Goal: Download file/media

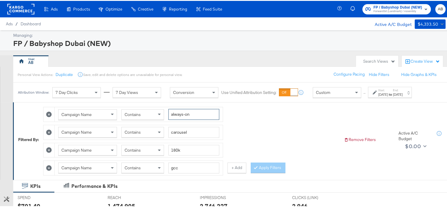
click at [186, 114] on input "always-on" at bounding box center [194, 113] width 51 height 11
click at [187, 115] on input "always-on" at bounding box center [194, 113] width 51 height 11
click at [187, 116] on input "always-on" at bounding box center [194, 113] width 51 height 11
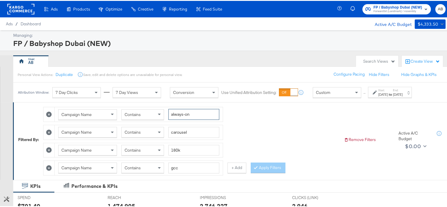
click at [187, 115] on input "always-on" at bounding box center [194, 113] width 51 height 11
type input "BTS'25"
click at [193, 133] on input "carousel" at bounding box center [194, 131] width 51 height 11
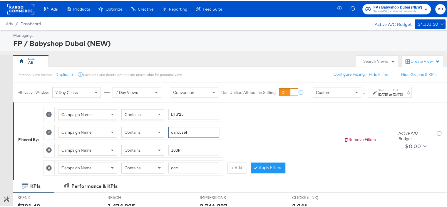
click at [193, 133] on input "carousel" at bounding box center [194, 131] width 51 height 11
type input "reels"
click at [188, 147] on input "180k" at bounding box center [194, 149] width 51 height 11
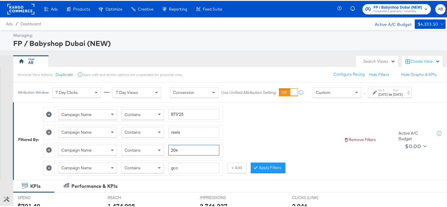
type input "20k"
click at [185, 166] on input "gcc" at bounding box center [194, 166] width 51 height 11
type input "K"
click at [184, 147] on input "20k" at bounding box center [194, 149] width 51 height 11
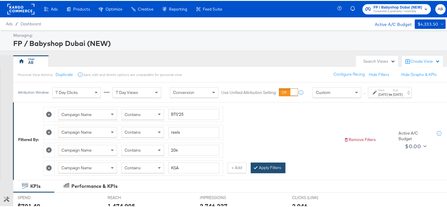
click at [259, 169] on button "Apply Filters" at bounding box center [268, 166] width 35 height 11
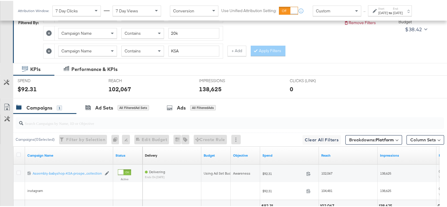
scroll to position [168, 0]
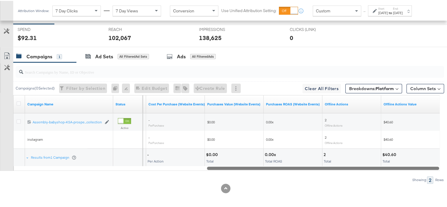
drag, startPoint x: 245, startPoint y: 165, endPoint x: 452, endPoint y: 177, distance: 207.1
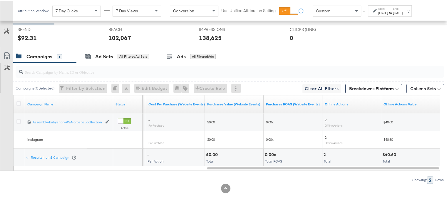
click at [391, 151] on div "$40.60" at bounding box center [391, 154] width 16 height 6
copy div "40.60"
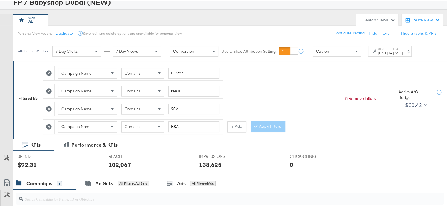
scroll to position [0, 0]
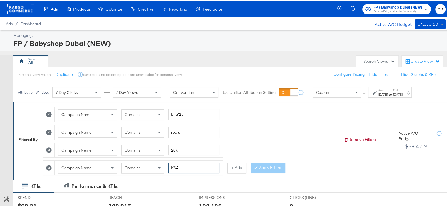
click at [175, 168] on input "KSA" at bounding box center [194, 166] width 51 height 11
type input "[GEOGRAPHIC_DATA]"
click at [277, 165] on button "Apply Filters" at bounding box center [268, 166] width 35 height 11
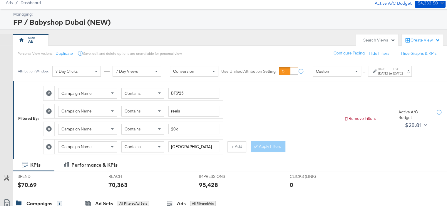
scroll to position [21, 0]
click at [234, 145] on button "+ Add" at bounding box center [237, 146] width 19 height 11
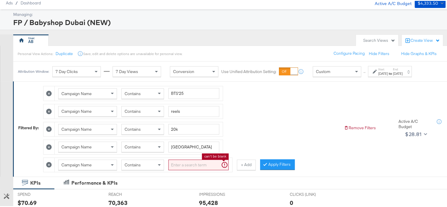
click at [188, 161] on input "search" at bounding box center [199, 164] width 60 height 11
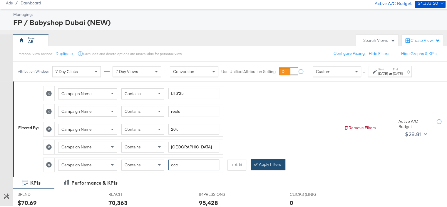
type input "gcc"
click at [271, 165] on button "Apply Filters" at bounding box center [268, 163] width 35 height 11
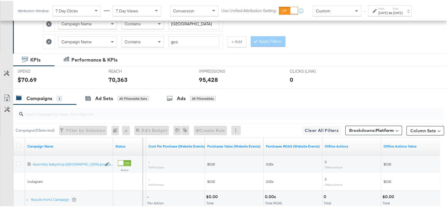
scroll to position [186, 0]
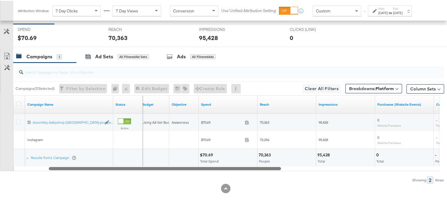
drag, startPoint x: 254, startPoint y: 165, endPoint x: 95, endPoint y: 161, distance: 158.3
click at [95, 161] on div "Campaign Name Status Budget Objective Spend Reach Impressions Purchases (Websit…" at bounding box center [226, 132] width 427 height 76
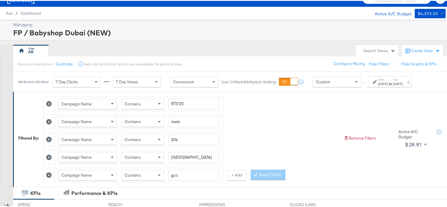
scroll to position [9, 0]
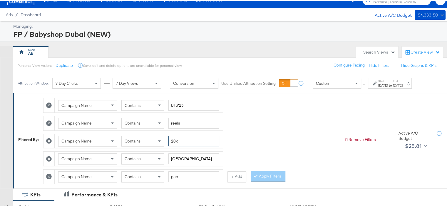
click at [180, 141] on input "20k" at bounding box center [194, 140] width 51 height 11
click at [178, 157] on input "[GEOGRAPHIC_DATA]" at bounding box center [194, 157] width 51 height 11
type input "ksa"
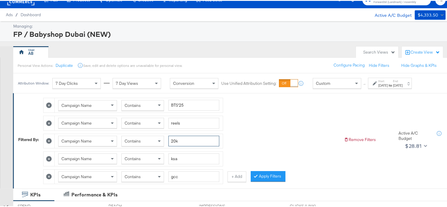
click at [174, 140] on input "20k" at bounding box center [194, 140] width 51 height 11
type input "30k"
click at [262, 172] on button "Apply Filters" at bounding box center [268, 175] width 35 height 11
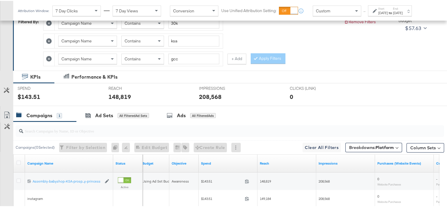
scroll to position [186, 0]
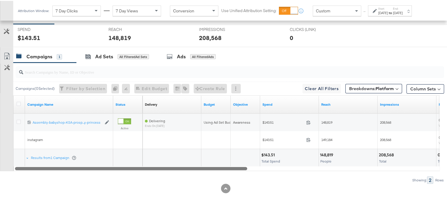
drag, startPoint x: 262, startPoint y: 167, endPoint x: 163, endPoint y: 165, distance: 99.4
click at [163, 165] on div at bounding box center [131, 167] width 232 height 5
click at [240, 165] on div at bounding box center [131, 167] width 232 height 5
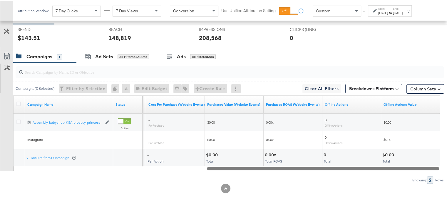
drag, startPoint x: 241, startPoint y: 165, endPoint x: 452, endPoint y: 161, distance: 210.4
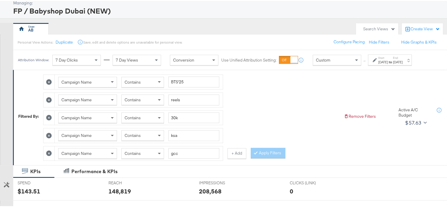
scroll to position [68, 0]
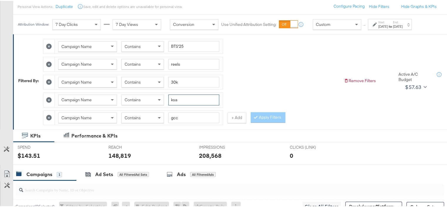
click at [177, 97] on input "ksa" at bounding box center [194, 99] width 51 height 11
type input "[GEOGRAPHIC_DATA]"
drag, startPoint x: 258, startPoint y: 114, endPoint x: 334, endPoint y: 109, distance: 76.9
click at [258, 114] on div at bounding box center [257, 117] width 4 height 6
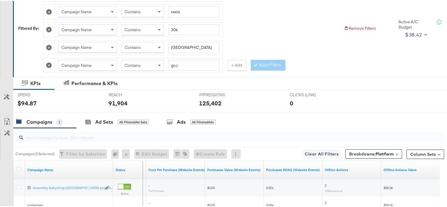
scroll to position [186, 0]
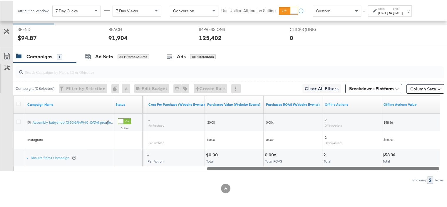
drag, startPoint x: 284, startPoint y: 165, endPoint x: 260, endPoint y: 170, distance: 24.3
click at [245, 174] on div "Campaigns ( 0 Selected) Filter by Selection Filter 0 campaigns 0 Rename 0 campa…" at bounding box center [222, 122] width 444 height 121
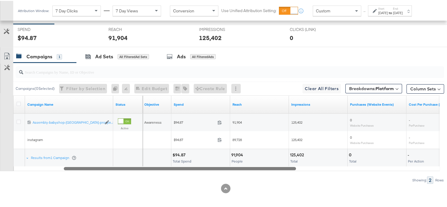
drag, startPoint x: 339, startPoint y: 167, endPoint x: 205, endPoint y: 158, distance: 134.4
click at [195, 157] on div "Campaign Name Status Objective Spend Reach Impressions Purchases (Website Event…" at bounding box center [226, 132] width 427 height 76
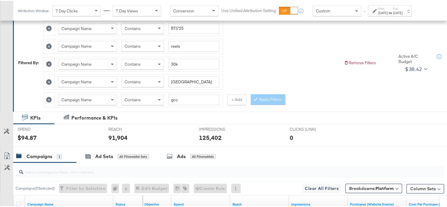
scroll to position [118, 0]
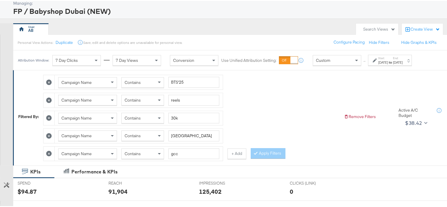
scroll to position [29, 0]
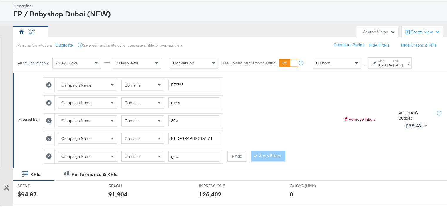
click at [51, 84] on icon at bounding box center [49, 84] width 6 height 6
type input "reels"
type input "30k"
type input "[GEOGRAPHIC_DATA]"
type input "gcc"
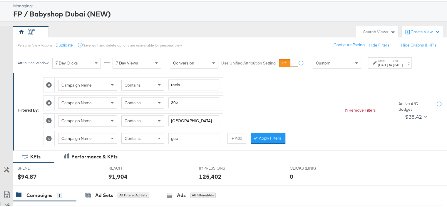
click at [50, 84] on icon at bounding box center [49, 84] width 6 height 6
type input "30k"
type input "[GEOGRAPHIC_DATA]"
type input "gcc"
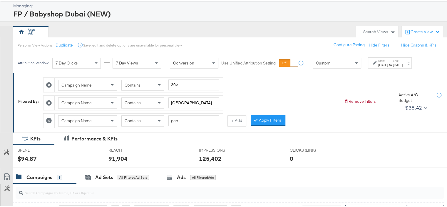
click at [48, 84] on icon at bounding box center [49, 84] width 6 height 6
type input "[GEOGRAPHIC_DATA]"
type input "gcc"
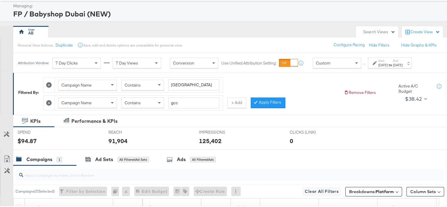
click at [49, 83] on icon at bounding box center [49, 84] width 6 height 6
type input "gcc"
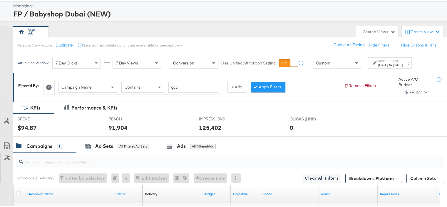
click at [51, 88] on icon at bounding box center [49, 87] width 6 height 6
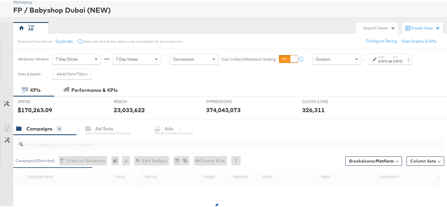
scroll to position [59, 0]
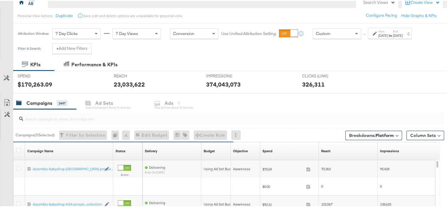
click at [388, 30] on label "Start:" at bounding box center [384, 31] width 10 height 4
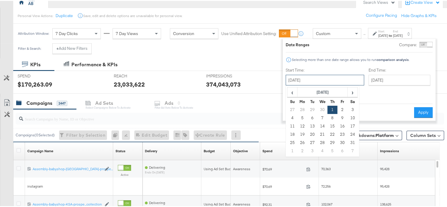
click at [310, 79] on input "[DATE]" at bounding box center [325, 79] width 79 height 11
click at [354, 90] on span "›" at bounding box center [352, 91] width 9 height 9
click at [353, 90] on span "›" at bounding box center [352, 91] width 9 height 9
click at [343, 109] on td "1" at bounding box center [343, 109] width 10 height 8
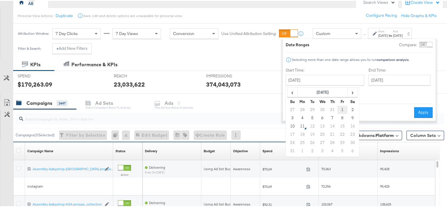
type input "August 1st 2025"
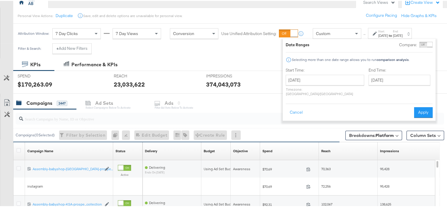
click at [424, 107] on button "Apply" at bounding box center [423, 111] width 19 height 11
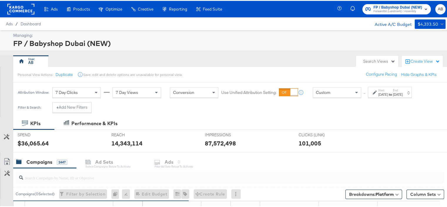
scroll to position [118, 0]
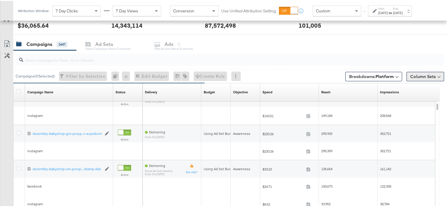
click at [421, 76] on button "Column Sets" at bounding box center [426, 75] width 38 height 9
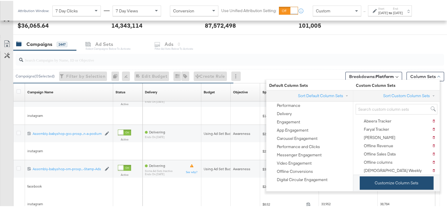
click at [407, 184] on button "Customize Column Sets" at bounding box center [397, 181] width 74 height 13
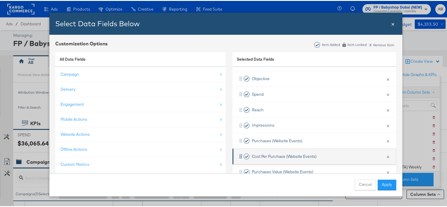
scroll to position [88, 0]
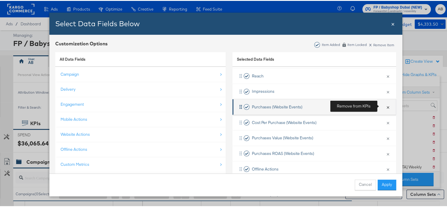
click at [384, 107] on button "×" at bounding box center [388, 106] width 8 height 12
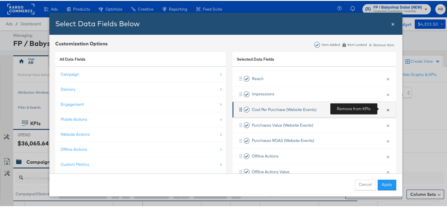
click at [384, 107] on button "×" at bounding box center [388, 108] width 8 height 12
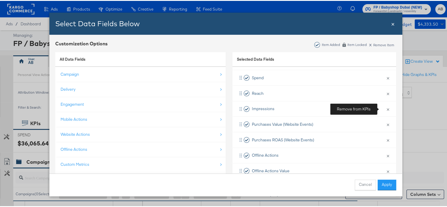
scroll to position [70, 0]
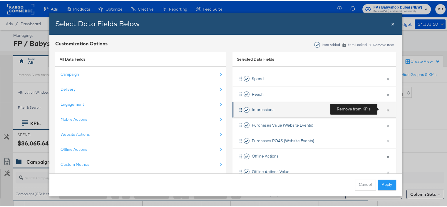
click at [384, 107] on button "×" at bounding box center [388, 109] width 8 height 12
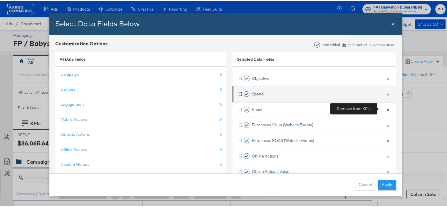
drag, startPoint x: 381, startPoint y: 107, endPoint x: 381, endPoint y: 112, distance: 5.3
click at [384, 107] on button "×" at bounding box center [388, 108] width 8 height 12
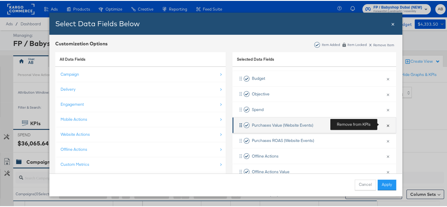
click at [384, 122] on button "×" at bounding box center [388, 124] width 8 height 12
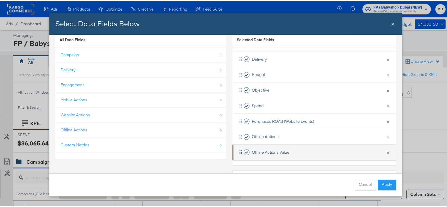
scroll to position [29, 0]
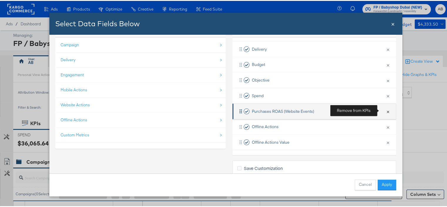
click at [384, 111] on button "×" at bounding box center [388, 110] width 8 height 12
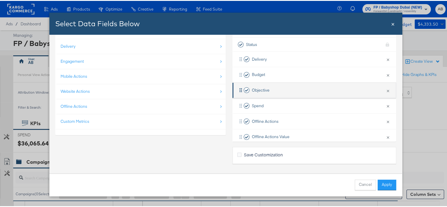
scroll to position [0, 0]
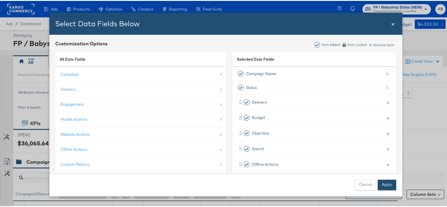
click at [386, 183] on button "Apply" at bounding box center [387, 184] width 19 height 11
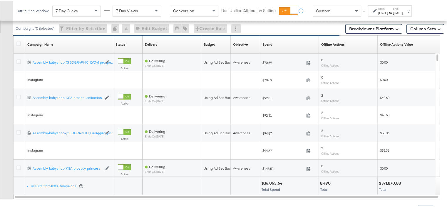
scroll to position [106, 0]
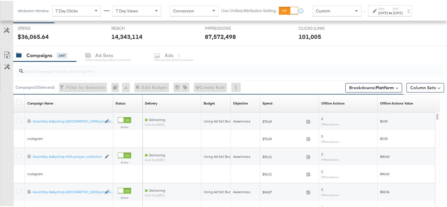
click at [361, 35] on div "101,005" at bounding box center [338, 35] width 79 height 9
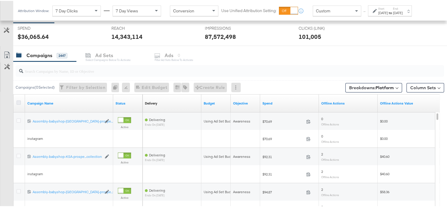
click at [18, 101] on icon at bounding box center [18, 101] width 4 height 4
click at [0, 0] on input "checkbox" at bounding box center [0, 0] width 0 height 0
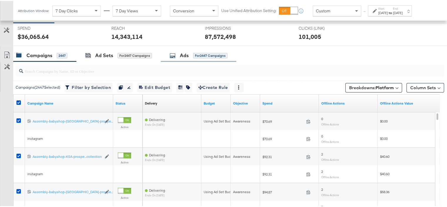
click at [193, 54] on div "Ads for 2447 Campaigns" at bounding box center [199, 54] width 58 height 7
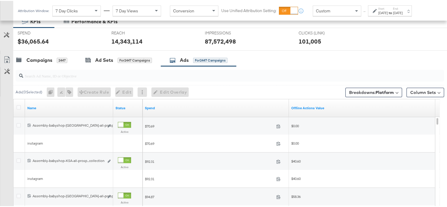
scroll to position [88, 0]
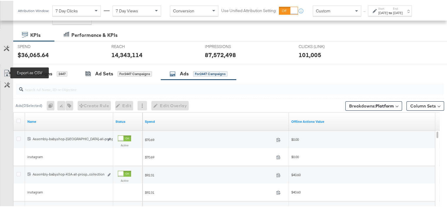
click at [8, 72] on icon at bounding box center [7, 72] width 7 height 7
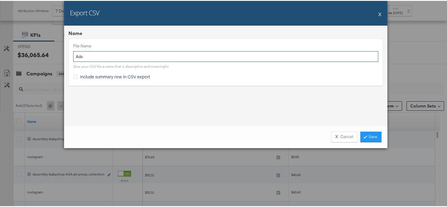
click at [91, 56] on input "Ads" at bounding box center [225, 55] width 305 height 11
type input "Stitcher-1Aug-10"
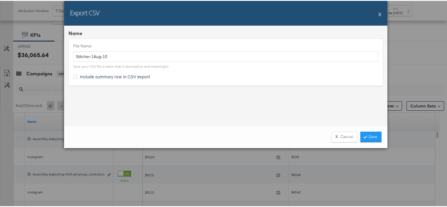
click at [119, 75] on span "Include summary row in CSV export" at bounding box center [115, 76] width 70 height 6
click at [0, 0] on input "Include summary row in CSV export" at bounding box center [0, 0] width 0 height 0
click at [379, 134] on link "Save" at bounding box center [371, 136] width 21 height 11
